Goal: Task Accomplishment & Management: Use online tool/utility

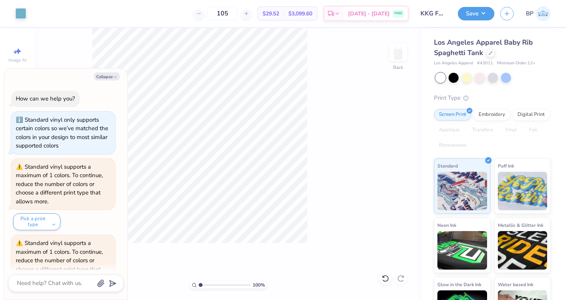
scroll to position [544, 0]
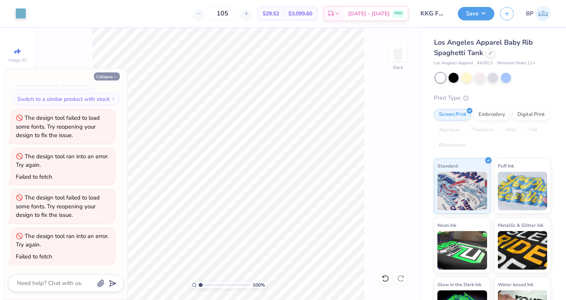
click at [110, 80] on div "Collapse How can we help you? Standard vinyl only supports certain colors so we…" at bounding box center [65, 183] width 123 height 231
click at [484, 13] on button "Save" at bounding box center [475, 12] width 37 height 13
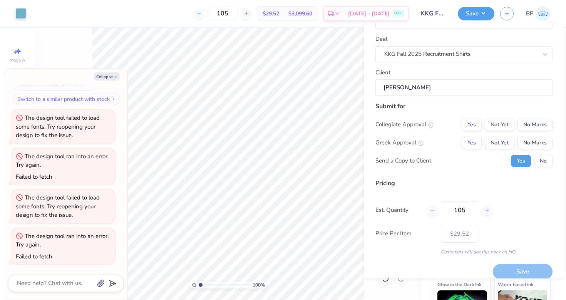
scroll to position [33, 0]
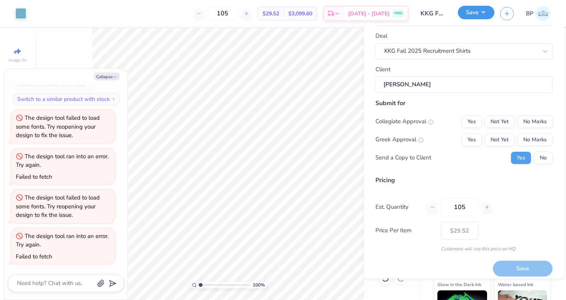
click at [476, 10] on button "Save" at bounding box center [475, 12] width 37 height 13
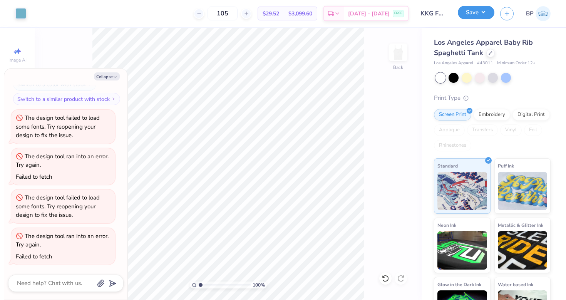
click at [475, 14] on button "Save" at bounding box center [475, 12] width 37 height 13
type textarea "x"
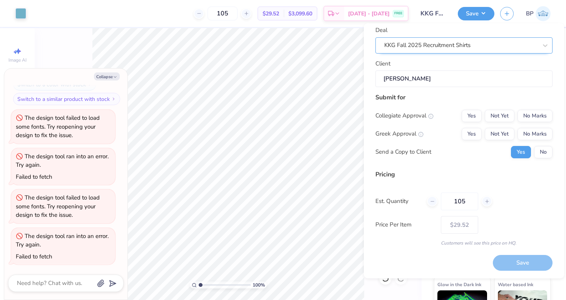
scroll to position [35, 0]
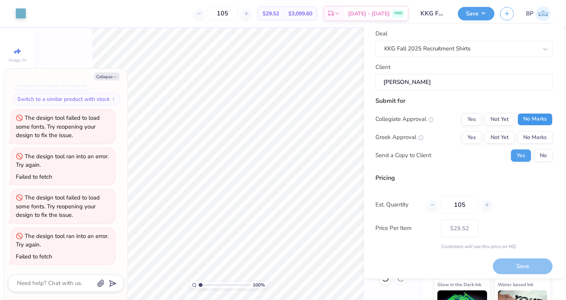
click at [525, 116] on button "No Marks" at bounding box center [534, 119] width 35 height 12
click at [475, 136] on button "Yes" at bounding box center [471, 137] width 20 height 12
click at [520, 264] on button "Save" at bounding box center [522, 267] width 60 height 16
type input "$24.35"
type textarea "x"
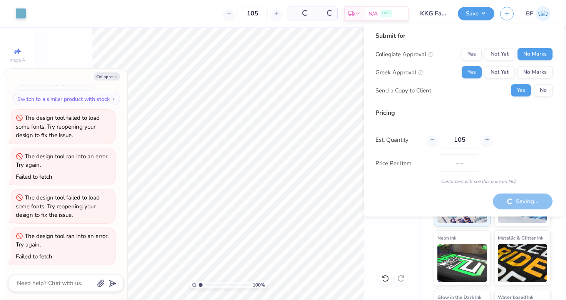
type input "$20.54"
type textarea "x"
type input "$24.35"
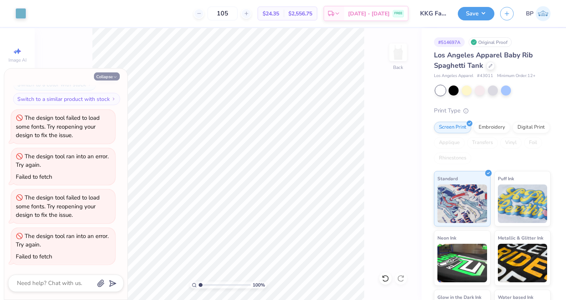
click at [103, 73] on button "Collapse" at bounding box center [107, 76] width 26 height 8
type textarea "x"
